Goal: Task Accomplishment & Management: Use online tool/utility

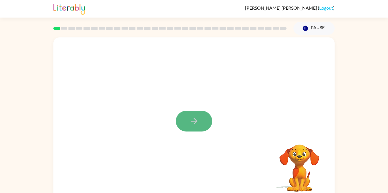
click at [199, 126] on button "button" at bounding box center [194, 121] width 36 height 21
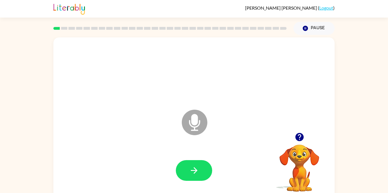
click at [194, 182] on div at bounding box center [194, 171] width 270 height 47
click at [197, 176] on button "button" at bounding box center [194, 171] width 36 height 21
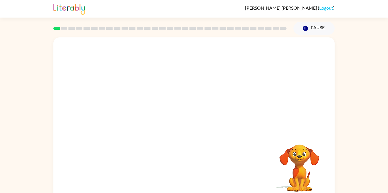
click at [297, 154] on video "Your browser must support playing .mp4 files to use Literably. Please try using…" at bounding box center [299, 164] width 57 height 57
click at [270, 123] on div at bounding box center [193, 84] width 281 height 95
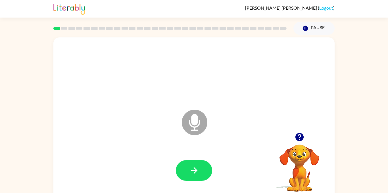
click at [304, 137] on icon "button" at bounding box center [300, 137] width 10 height 10
click at [184, 165] on button "button" at bounding box center [194, 171] width 36 height 21
click at [178, 180] on div at bounding box center [194, 171] width 36 height 21
click at [187, 177] on button "button" at bounding box center [194, 171] width 36 height 21
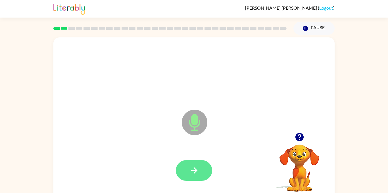
click at [193, 176] on button "button" at bounding box center [194, 171] width 36 height 21
click at [195, 169] on icon "button" at bounding box center [194, 171] width 7 height 7
click at [184, 181] on button "button" at bounding box center [194, 171] width 36 height 21
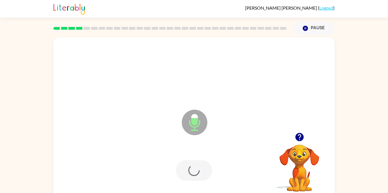
click at [191, 165] on div at bounding box center [194, 171] width 36 height 21
click at [186, 175] on button "button" at bounding box center [194, 171] width 36 height 21
click at [193, 164] on button "button" at bounding box center [194, 171] width 36 height 21
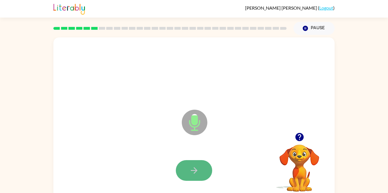
click at [197, 162] on button "button" at bounding box center [194, 171] width 36 height 21
click at [201, 167] on button "button" at bounding box center [194, 171] width 36 height 21
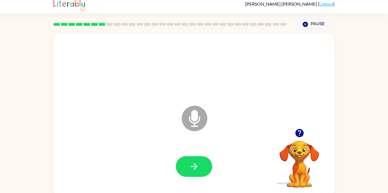
scroll to position [5, 0]
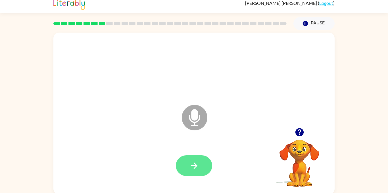
click at [199, 175] on button "button" at bounding box center [194, 166] width 36 height 21
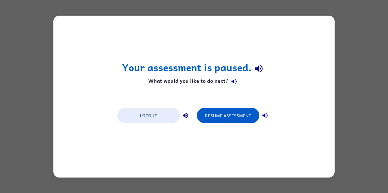
scroll to position [0, 0]
